Goal: Task Accomplishment & Management: Complete application form

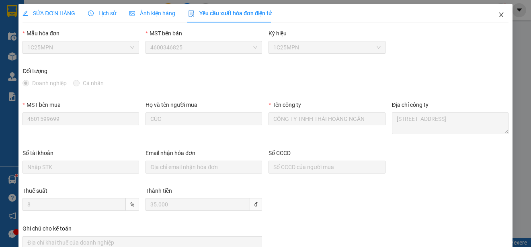
click at [498, 13] on icon "close" at bounding box center [500, 14] width 4 height 5
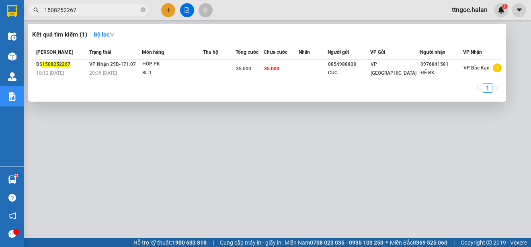
drag, startPoint x: 77, startPoint y: 12, endPoint x: 63, endPoint y: 10, distance: 13.8
click at [63, 10] on input "1508252267" at bounding box center [91, 10] width 95 height 9
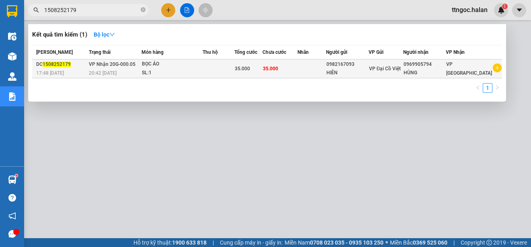
type input "1508252179"
click at [63, 67] on span "1508252179" at bounding box center [57, 64] width 28 height 6
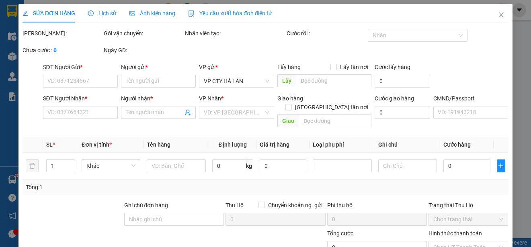
type input "0982167093"
type input "HIÊN"
type input "0969905794"
type input "HÙNG"
checkbox input "true"
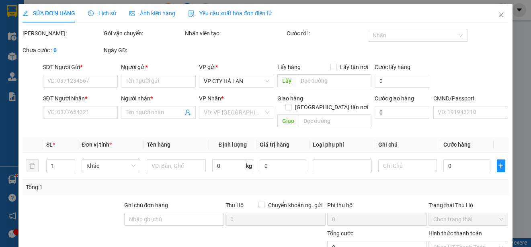
type input "35.000"
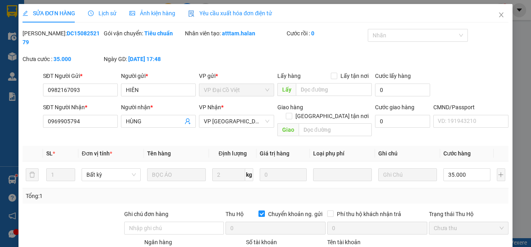
click at [236, 14] on span "Yêu cầu xuất hóa đơn điện tử" at bounding box center [230, 13] width 84 height 6
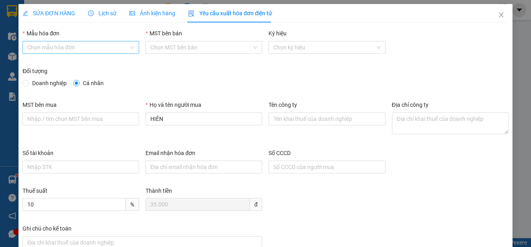
click at [69, 42] on input "Mẫu hóa đơn" at bounding box center [77, 47] width 101 height 12
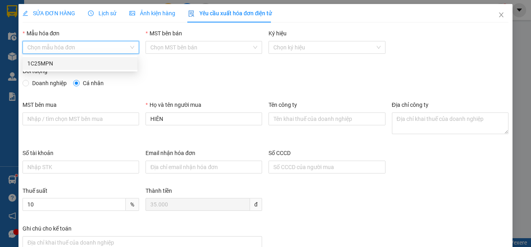
click at [45, 63] on div "1C25MPN" at bounding box center [79, 63] width 105 height 9
type input "8"
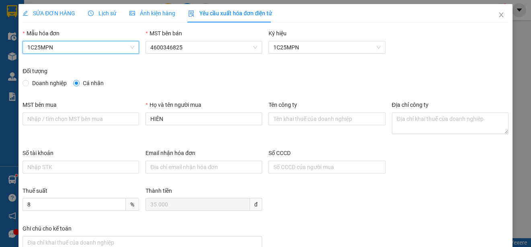
click at [37, 82] on span "Doanh nghiệp" at bounding box center [49, 83] width 41 height 9
click at [28, 82] on input "Doanh nghiệp" at bounding box center [25, 83] width 6 height 6
radio input "true"
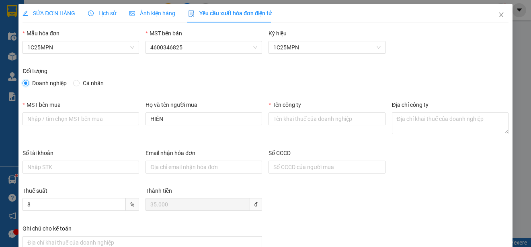
radio input "false"
paste input "CÔNG TY TNHH CHUYỂN PHÁT NEWPOST [GEOGRAPHIC_DATA]"
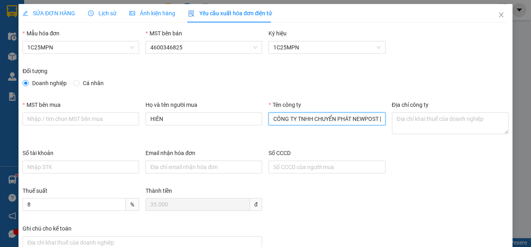
scroll to position [0, 37]
type input "CÔNG TY TNHH CHUYỂN PHÁT NEWPOST [GEOGRAPHIC_DATA]"
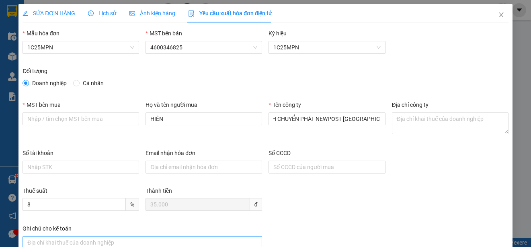
scroll to position [0, 0]
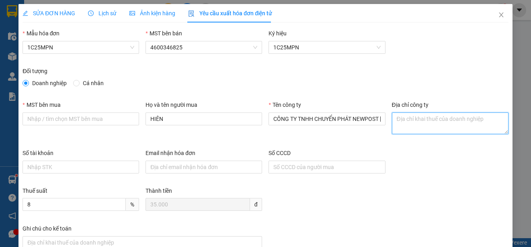
paste textarea "[STREET_ADDRESS]"
type textarea "[STREET_ADDRESS]"
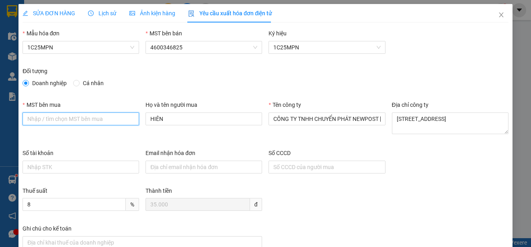
paste input "4601283575"
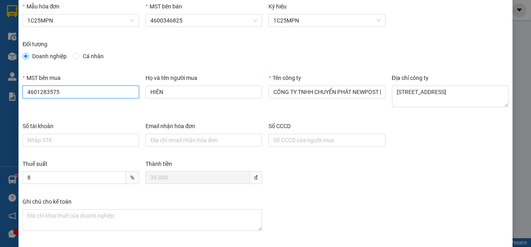
scroll to position [60, 0]
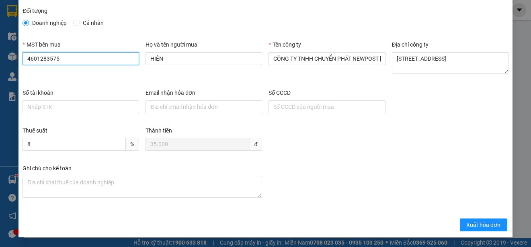
click at [27, 59] on input "4601283575" at bounding box center [80, 58] width 116 height 13
type input "4601283575"
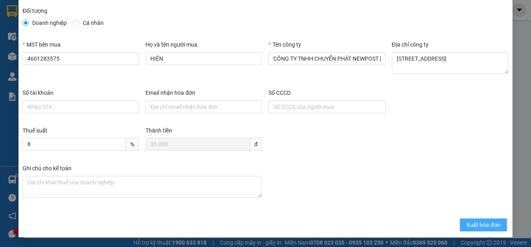
click at [466, 225] on span "Xuất hóa đơn" at bounding box center [483, 225] width 34 height 9
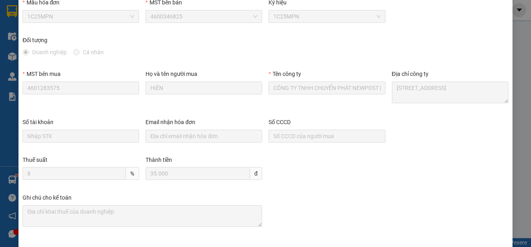
scroll to position [0, 0]
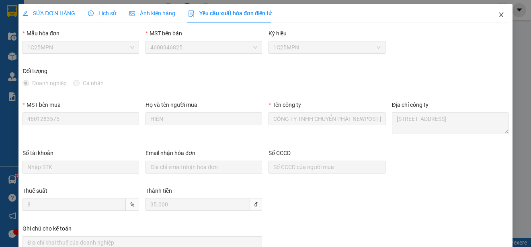
click at [498, 14] on icon "close" at bounding box center [501, 15] width 6 height 6
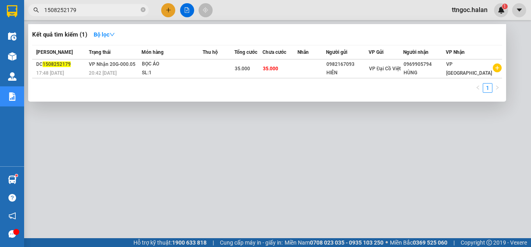
click at [76, 11] on input "1508252179" at bounding box center [91, 10] width 95 height 9
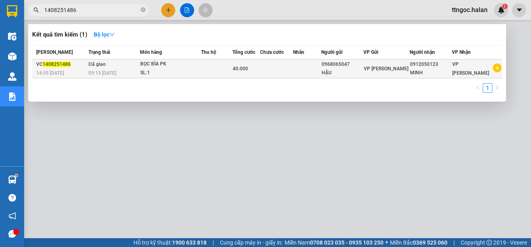
type input "1408251486"
click at [55, 69] on div "14:55 [DATE]" at bounding box center [61, 73] width 50 height 9
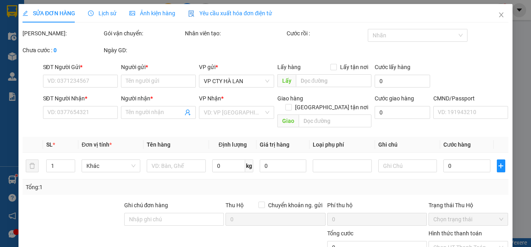
type input "0968065047"
type input "HẬU"
type input "0912050123"
type input "MINH"
type input "40.000"
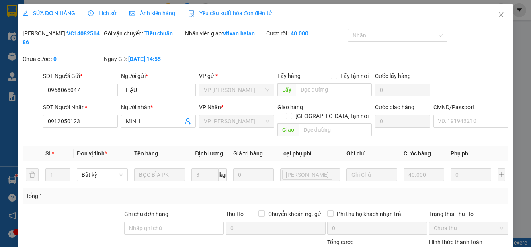
click at [223, 14] on span "Yêu cầu xuất hóa đơn điện tử" at bounding box center [230, 13] width 84 height 6
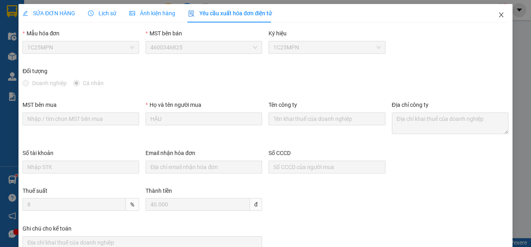
click at [498, 13] on icon "close" at bounding box center [501, 15] width 6 height 6
